Goal: Find specific page/section: Find specific page/section

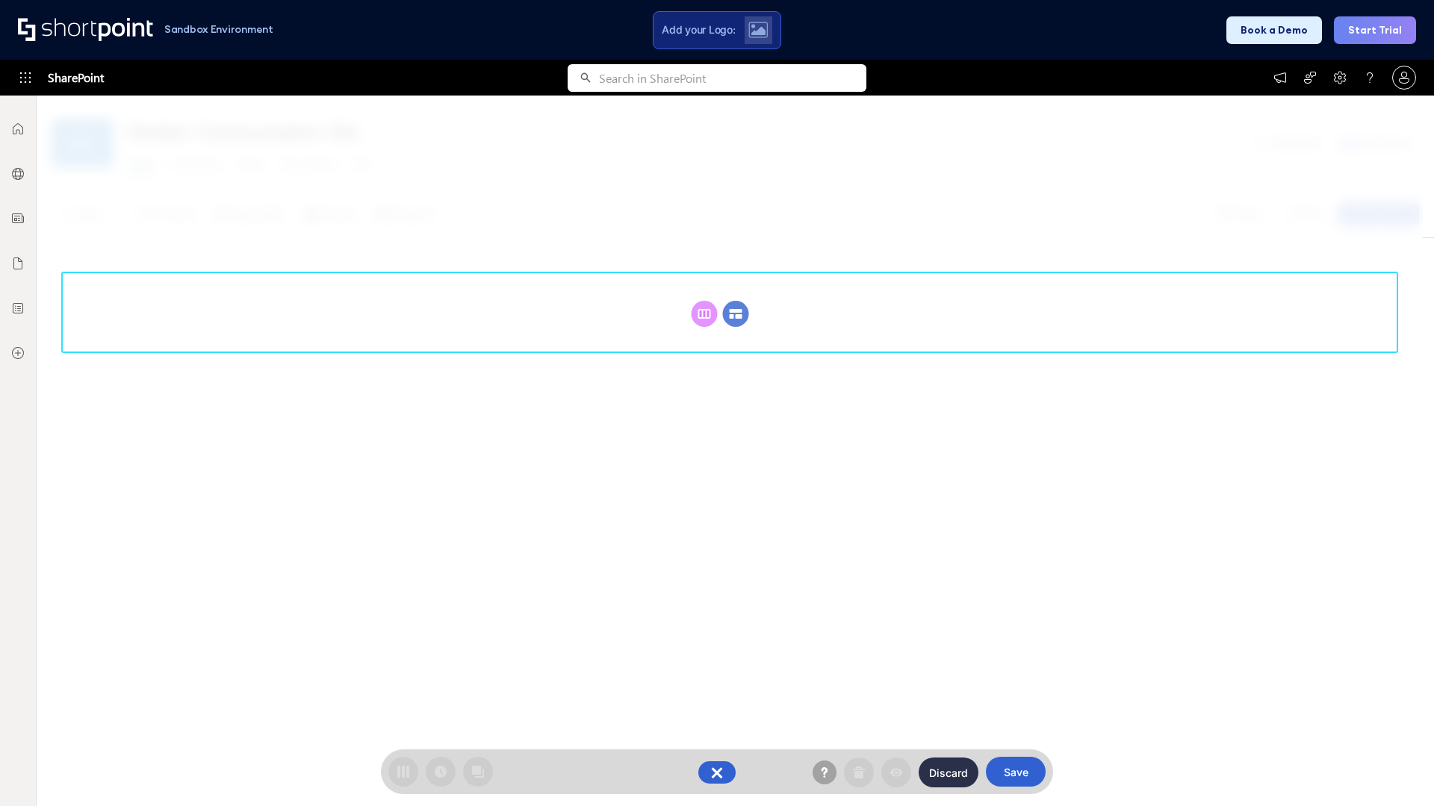
scroll to position [205, 0]
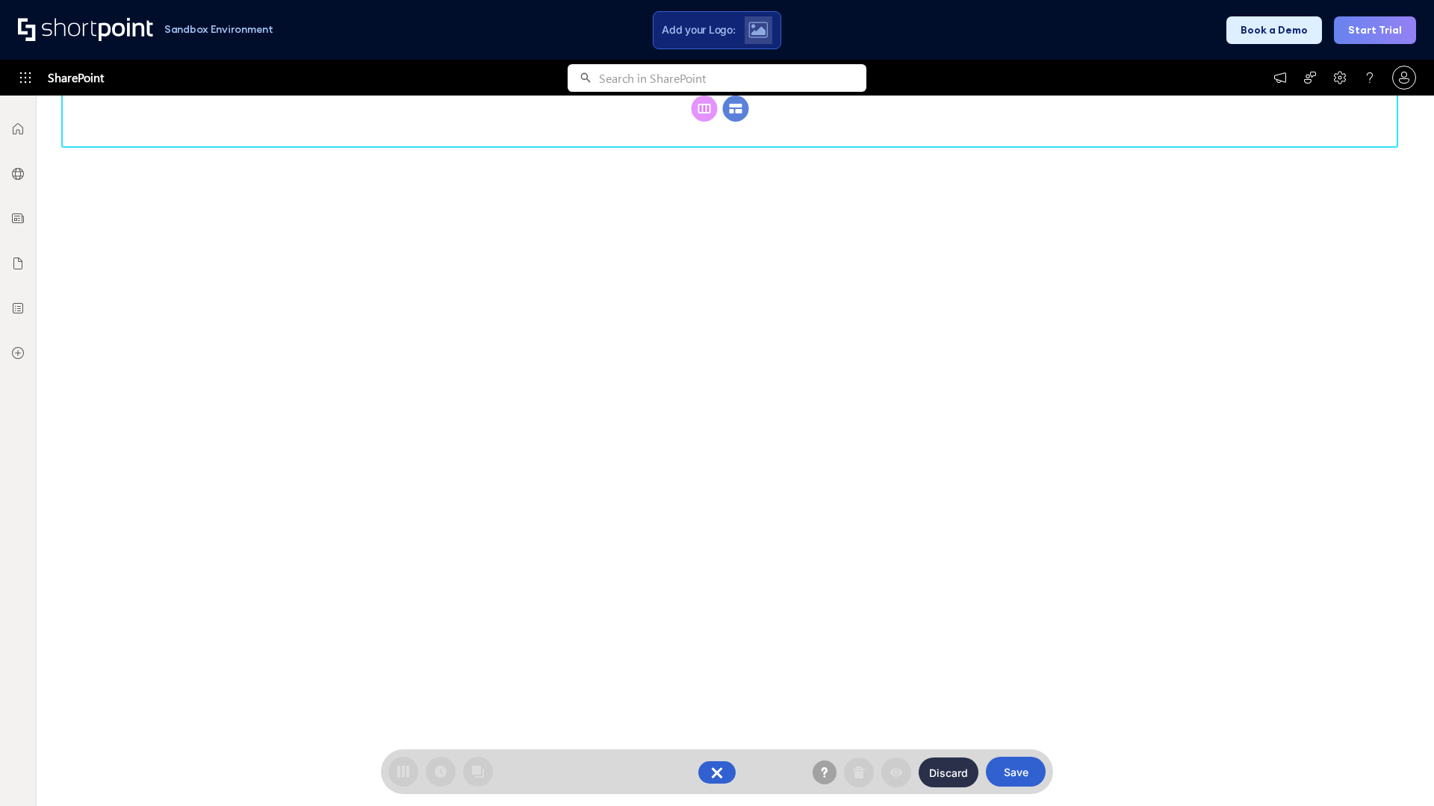
click at [736, 122] on circle at bounding box center [736, 109] width 26 height 26
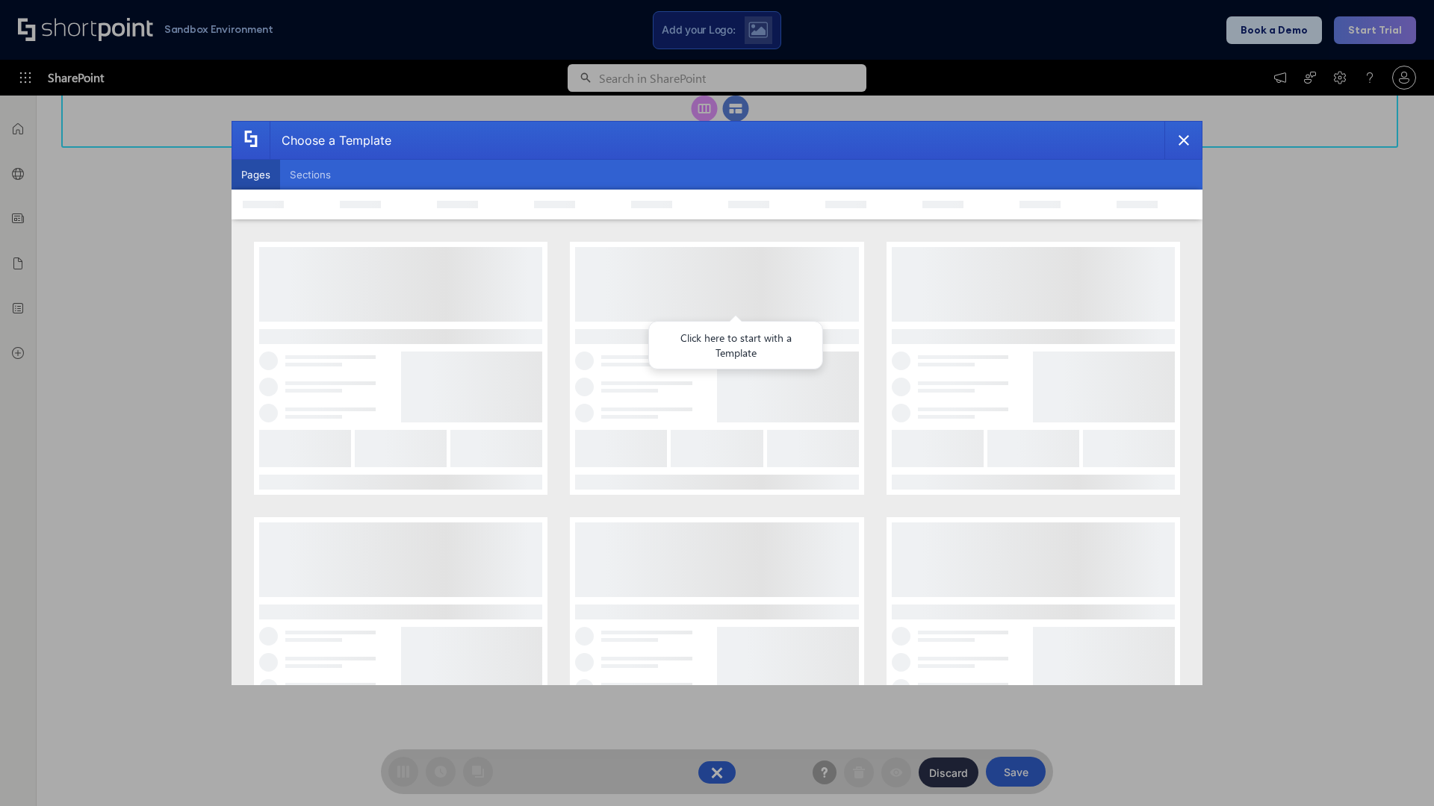
scroll to position [0, 0]
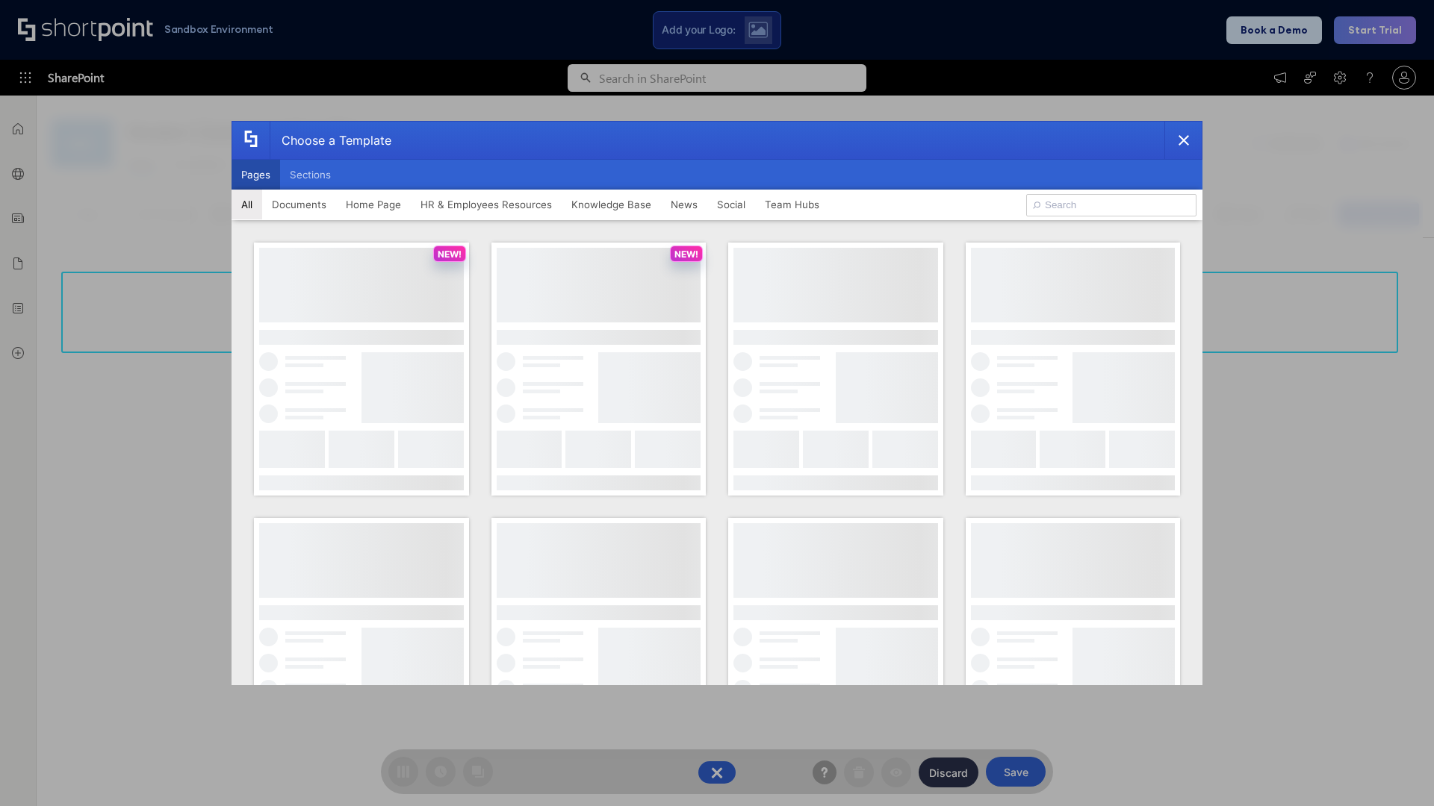
click at [255, 175] on button "Pages" at bounding box center [255, 175] width 49 height 30
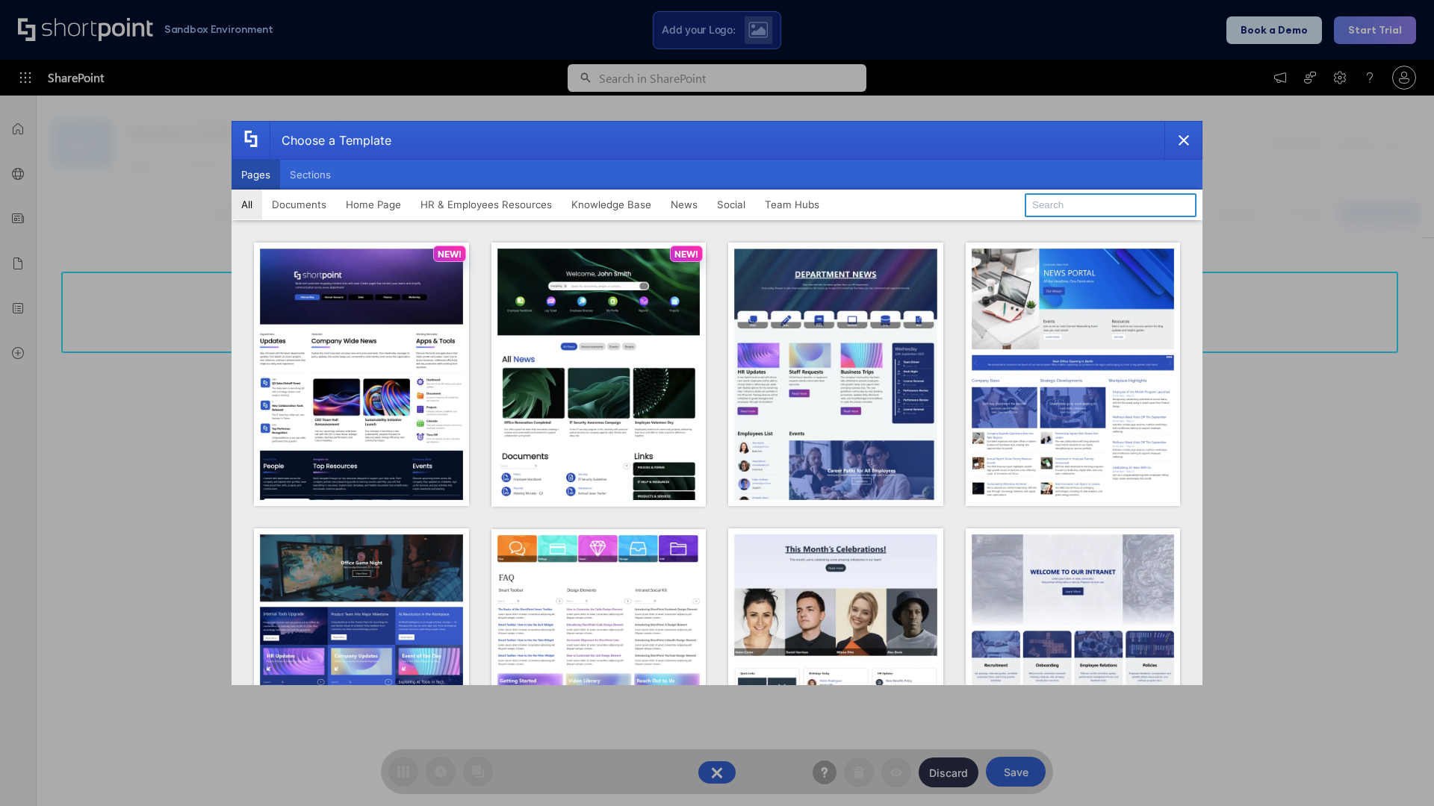
type input "News Portal 4"
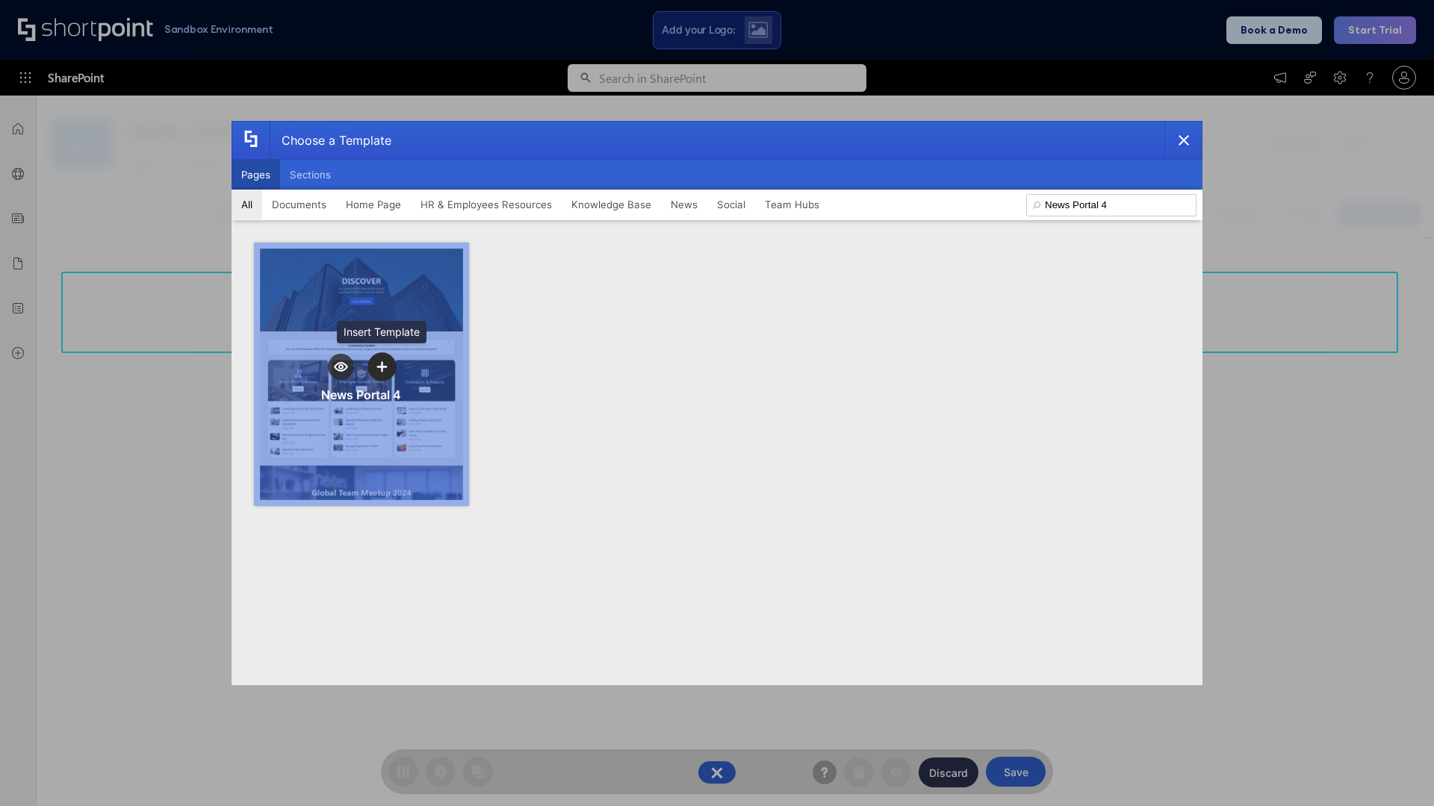
click at [382, 367] on icon "template selector" at bounding box center [381, 366] width 10 height 10
